Goal: Task Accomplishment & Management: Manage account settings

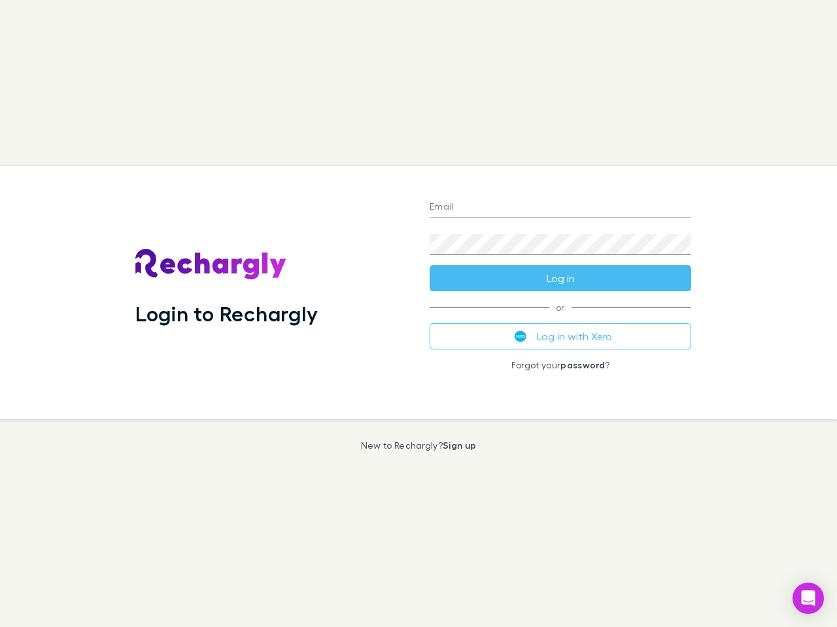
click at [418, 314] on div "Login to Rechargly" at bounding box center [272, 293] width 294 height 254
click at [560, 208] on input "Email" at bounding box center [559, 207] width 261 height 21
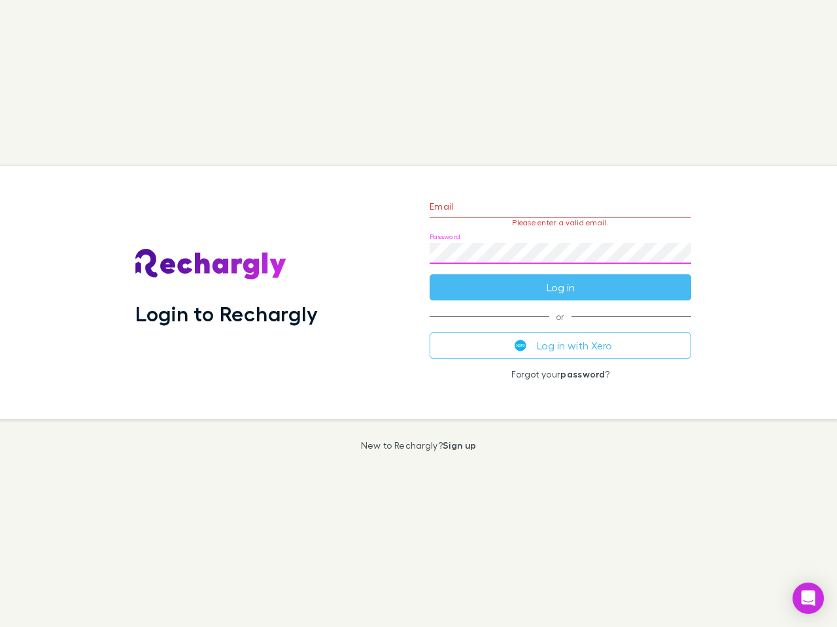
click at [560, 278] on form "Email Please enter a valid email. Password Log in" at bounding box center [559, 244] width 261 height 114
click at [560, 337] on div "Email Please enter a valid email. Password Log in or Log in with Xero Forgot yo…" at bounding box center [560, 293] width 282 height 254
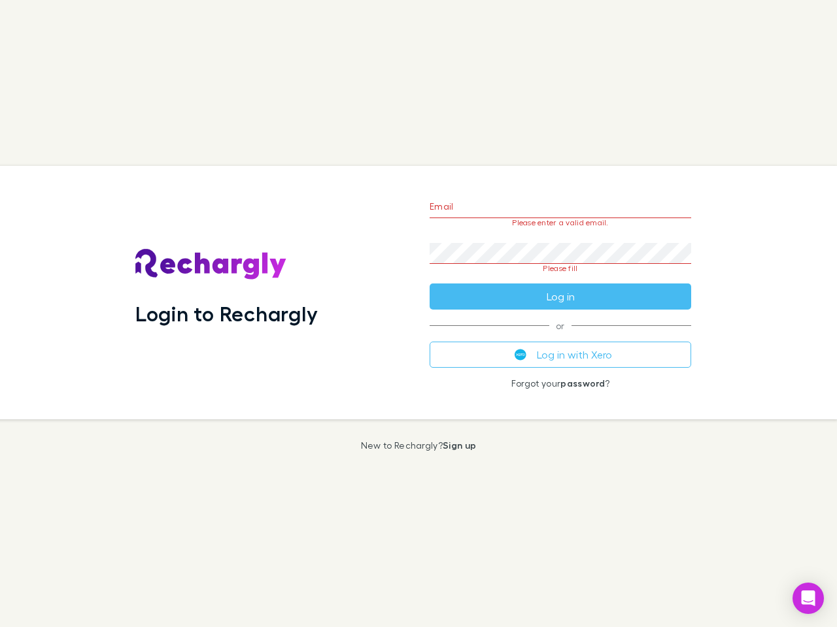
click at [808, 599] on icon "Open Intercom Messenger" at bounding box center [808, 599] width 14 height 16
